Goal: Information Seeking & Learning: Learn about a topic

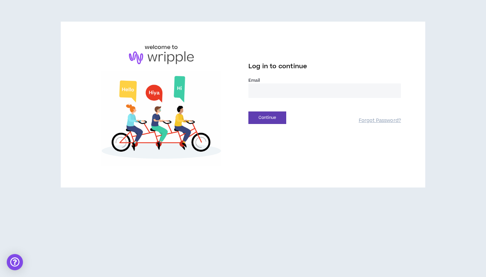
type input "**********"
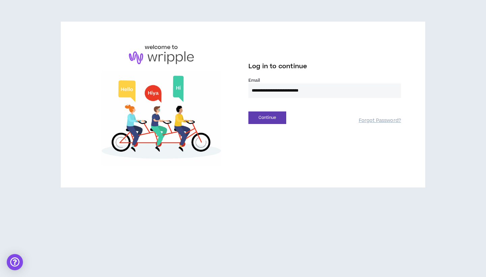
click at [267, 117] on button "Continue" at bounding box center [267, 117] width 38 height 12
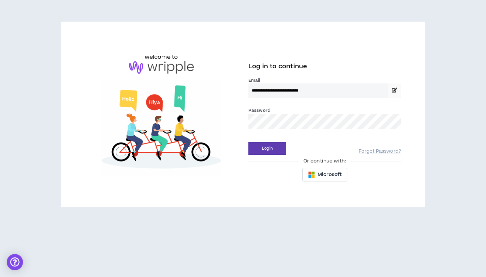
click at [267, 148] on button "Login" at bounding box center [267, 148] width 38 height 12
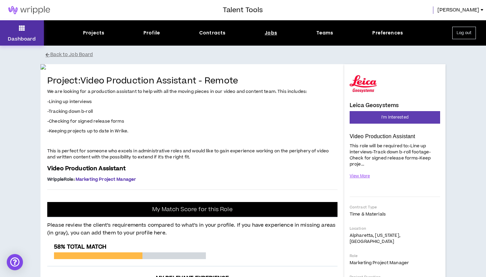
click at [23, 24] on icon at bounding box center [22, 27] width 6 height 9
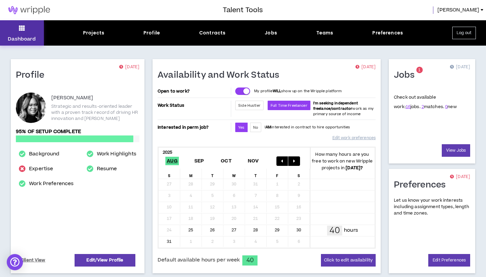
click at [26, 31] on button "Dashboard" at bounding box center [22, 32] width 44 height 25
click at [455, 150] on link "View Jobs" at bounding box center [456, 150] width 28 height 12
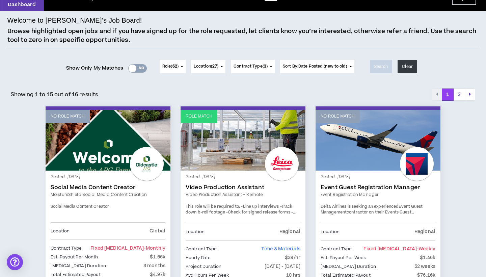
scroll to position [35, 0]
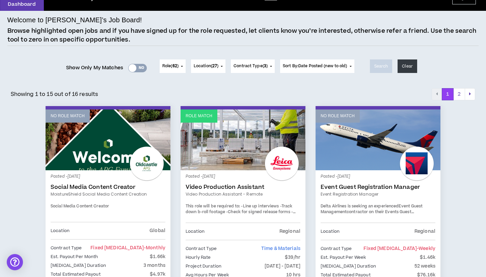
click at [221, 205] on span "This role will be required to:" at bounding box center [213, 206] width 54 height 6
click at [218, 186] on link "Video Production Assistant" at bounding box center [243, 187] width 115 height 7
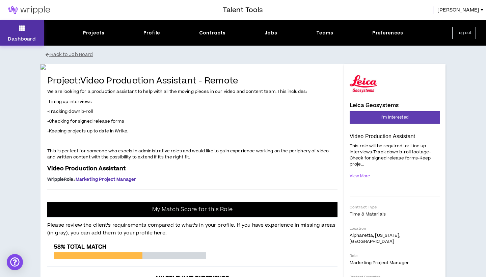
click at [21, 31] on icon at bounding box center [22, 27] width 6 height 9
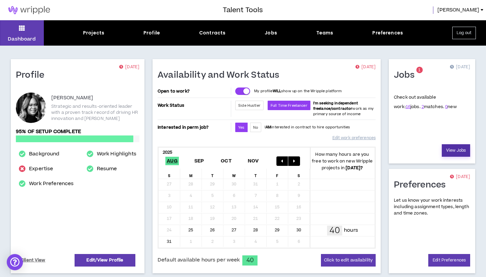
click at [458, 149] on link "View Jobs" at bounding box center [456, 150] width 28 height 12
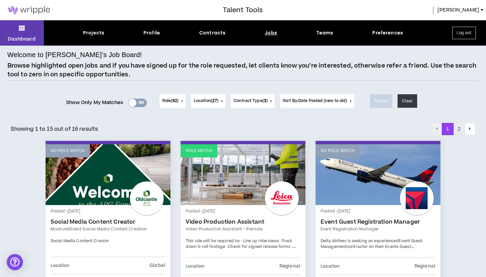
click at [459, 132] on button "2" at bounding box center [459, 129] width 12 height 12
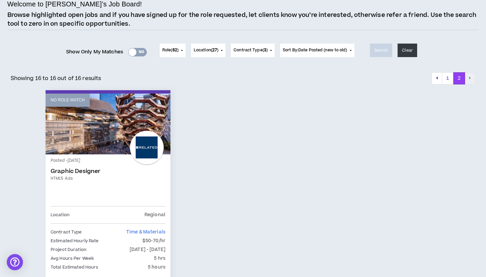
scroll to position [53, 0]
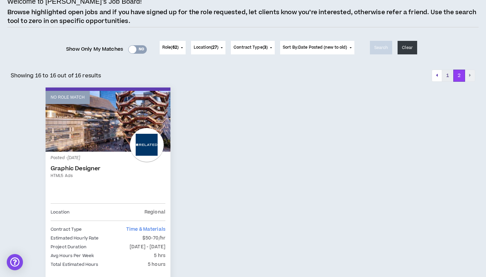
click at [448, 75] on button "1" at bounding box center [448, 75] width 12 height 12
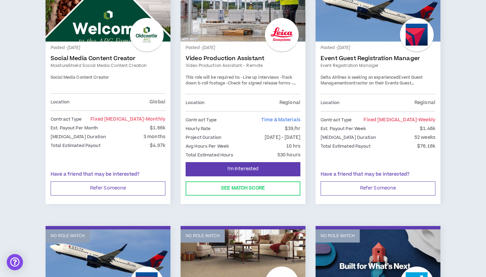
scroll to position [157, 0]
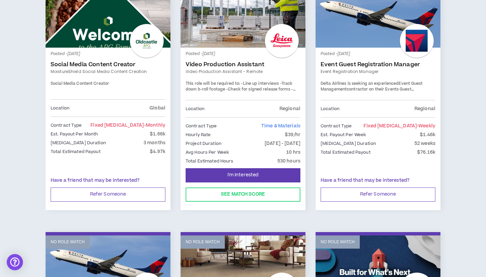
click at [224, 62] on link "Video Production Assistant" at bounding box center [243, 64] width 115 height 7
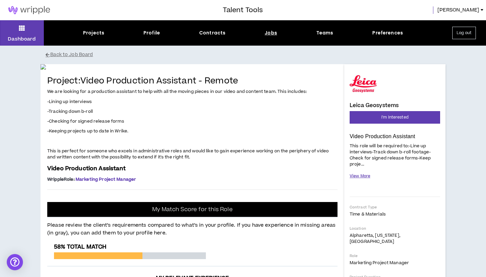
click at [361, 175] on button "View More" at bounding box center [359, 176] width 21 height 12
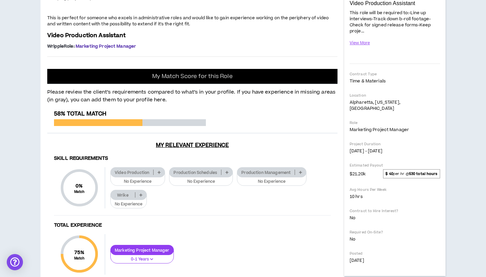
scroll to position [132, 0]
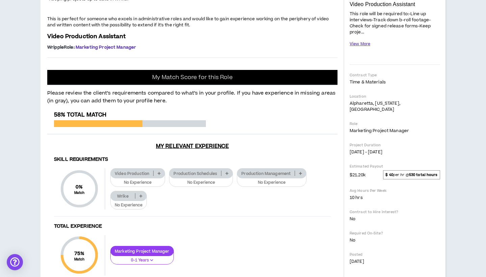
click at [360, 41] on button "View More" at bounding box center [359, 44] width 21 height 12
